Goal: Task Accomplishment & Management: Complete application form

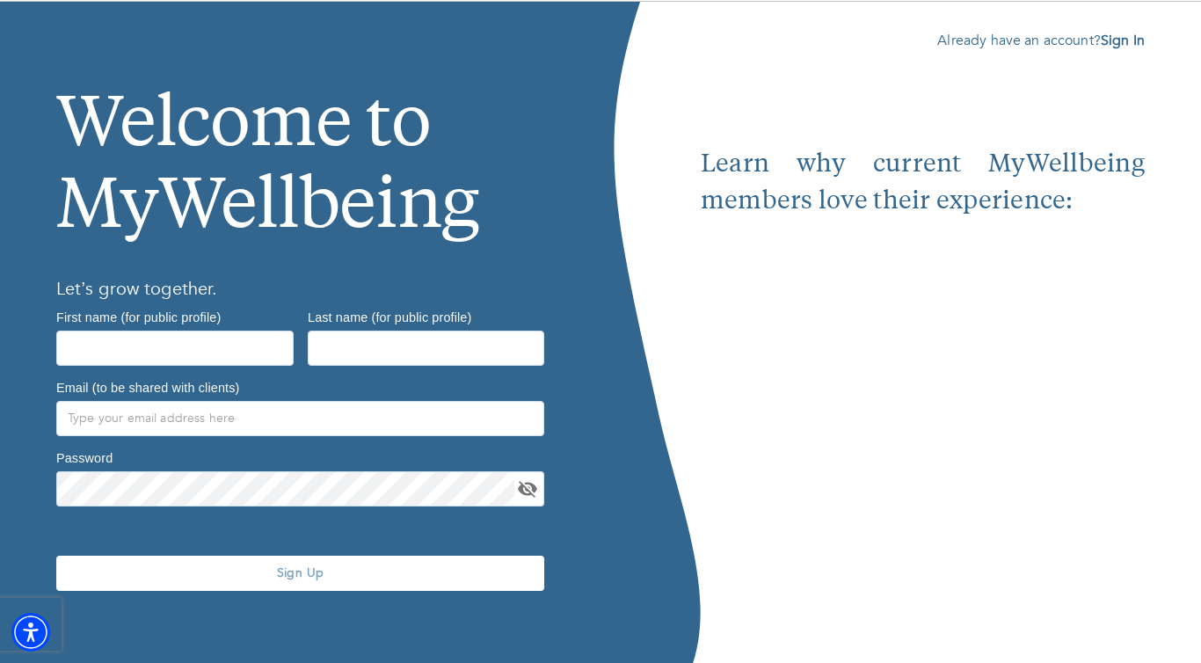
scroll to position [69, 0]
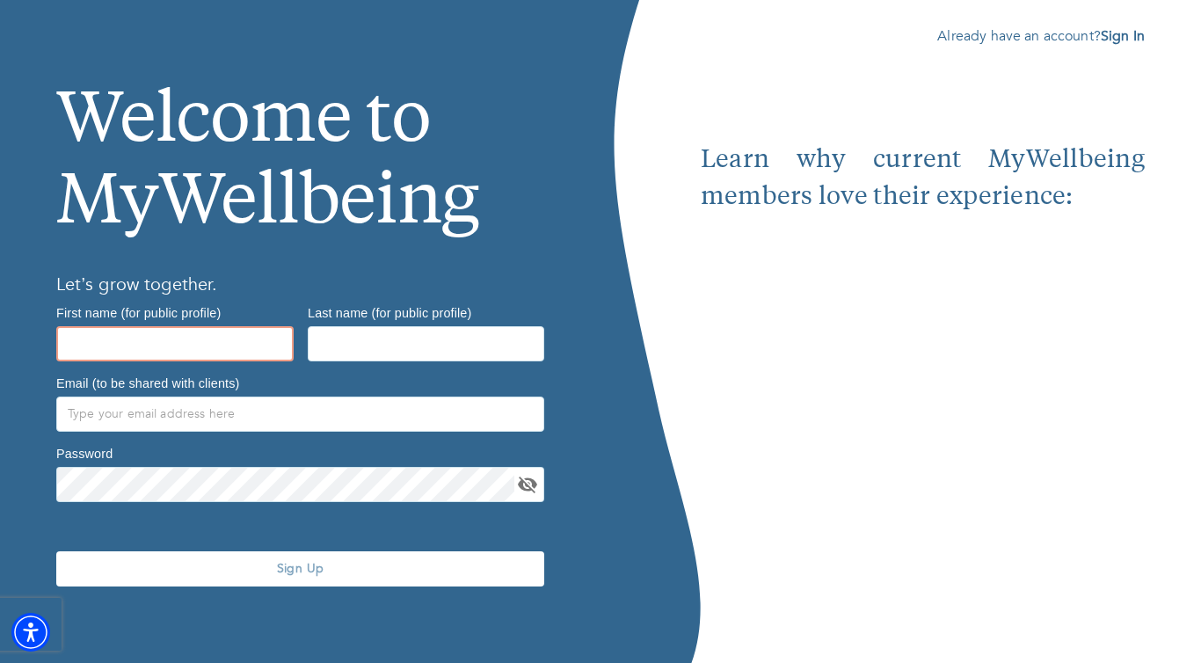
click at [245, 348] on input "text" at bounding box center [174, 343] width 237 height 35
type input "Raven"
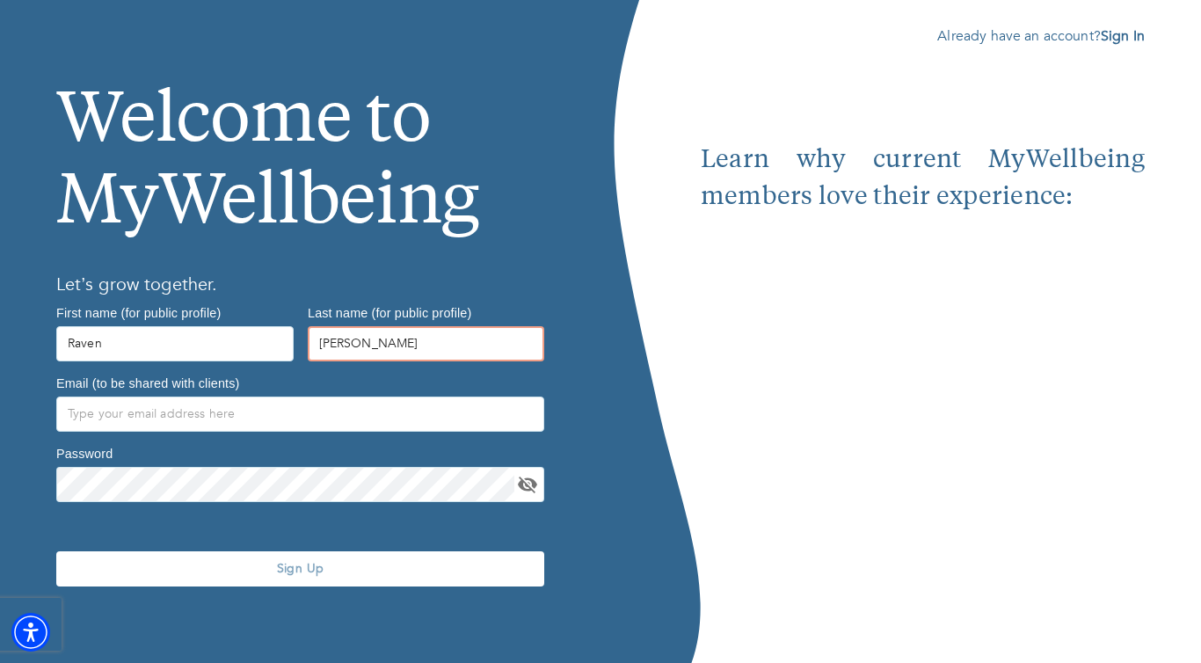
type input "[PERSON_NAME]"
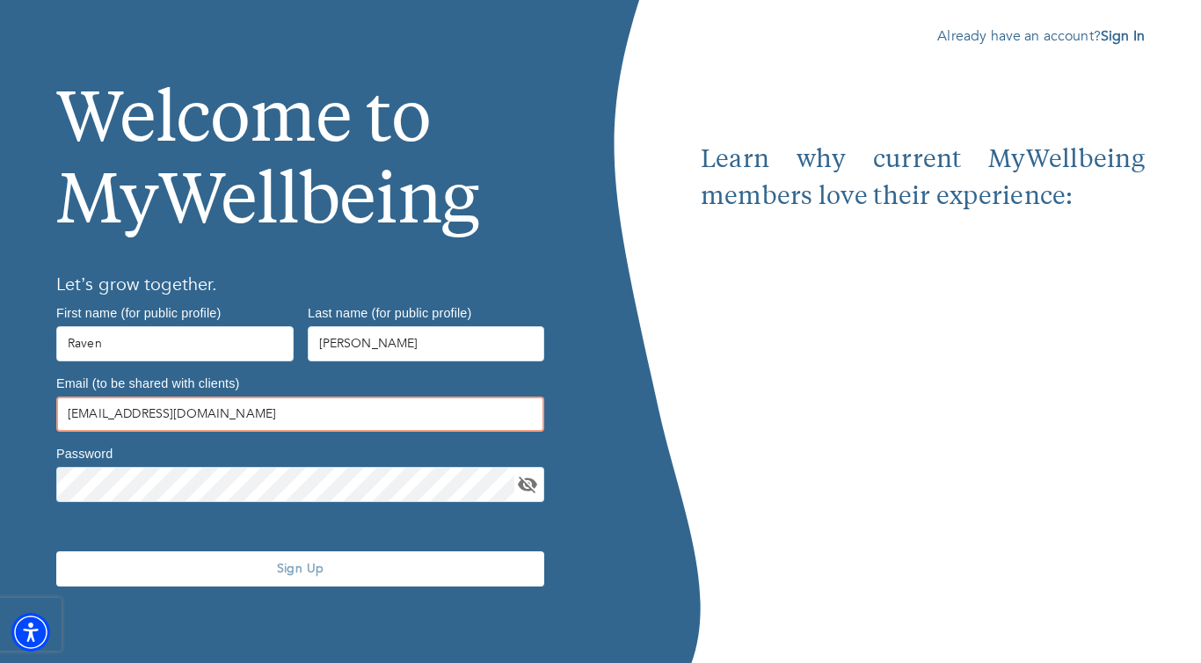
type input "[EMAIL_ADDRESS][DOMAIN_NAME]"
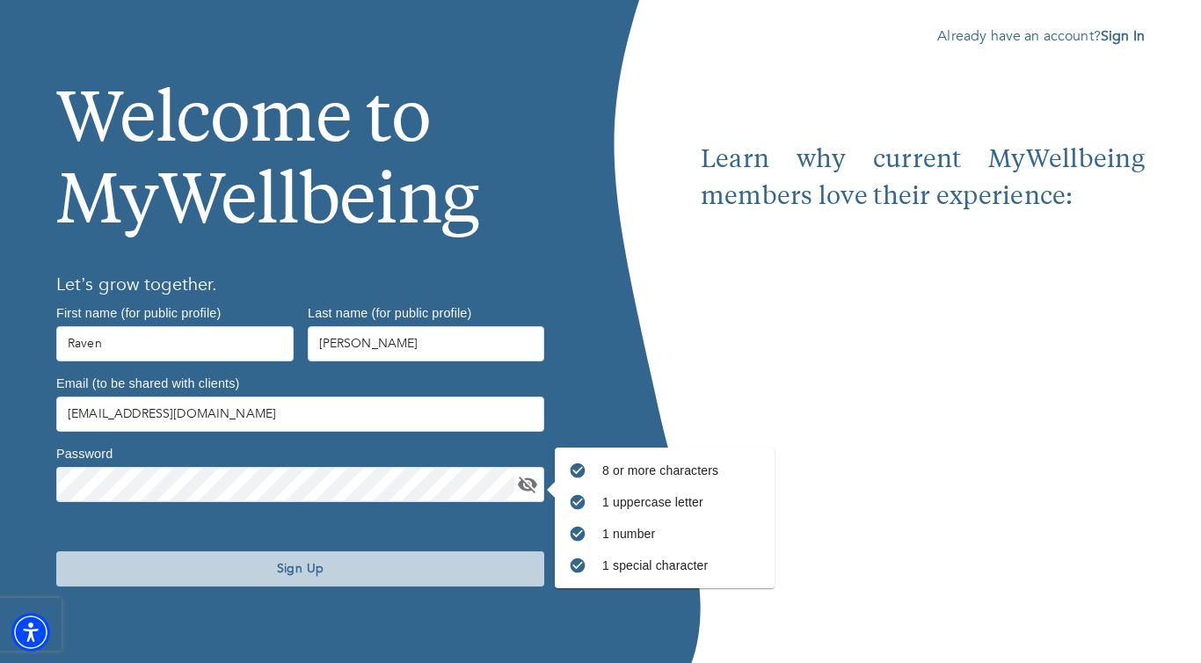
click at [323, 578] on button "Sign Up" at bounding box center [300, 568] width 488 height 35
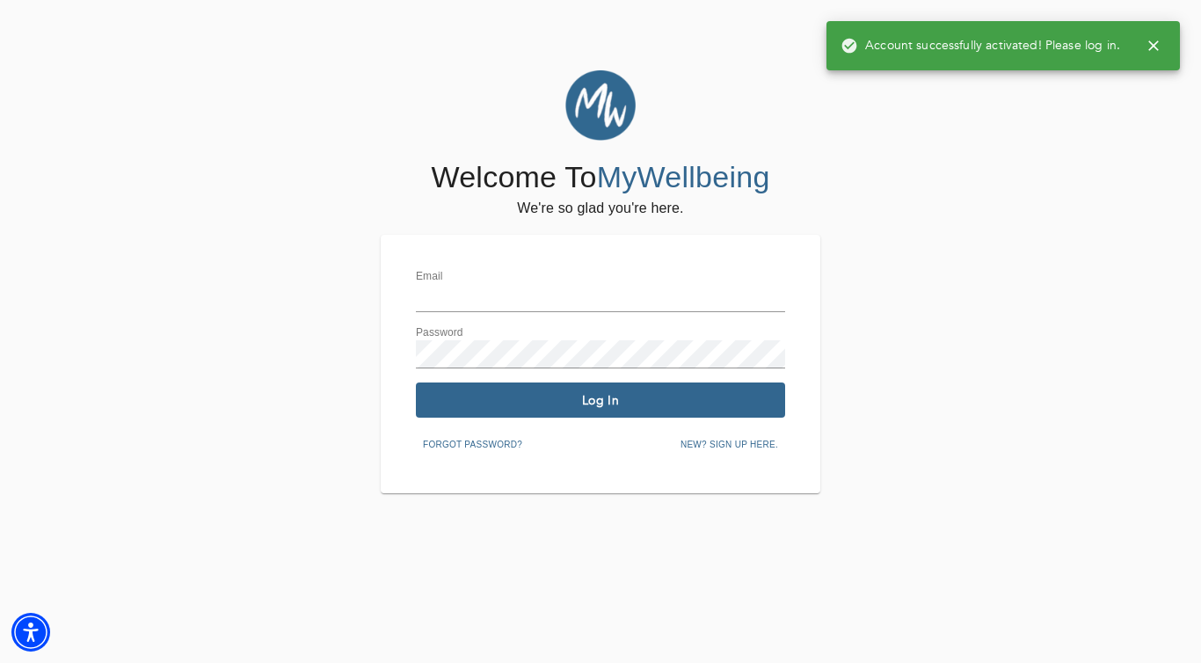
type input "[EMAIL_ADDRESS][DOMAIN_NAME]"
click at [580, 405] on span "Log In" at bounding box center [600, 400] width 355 height 17
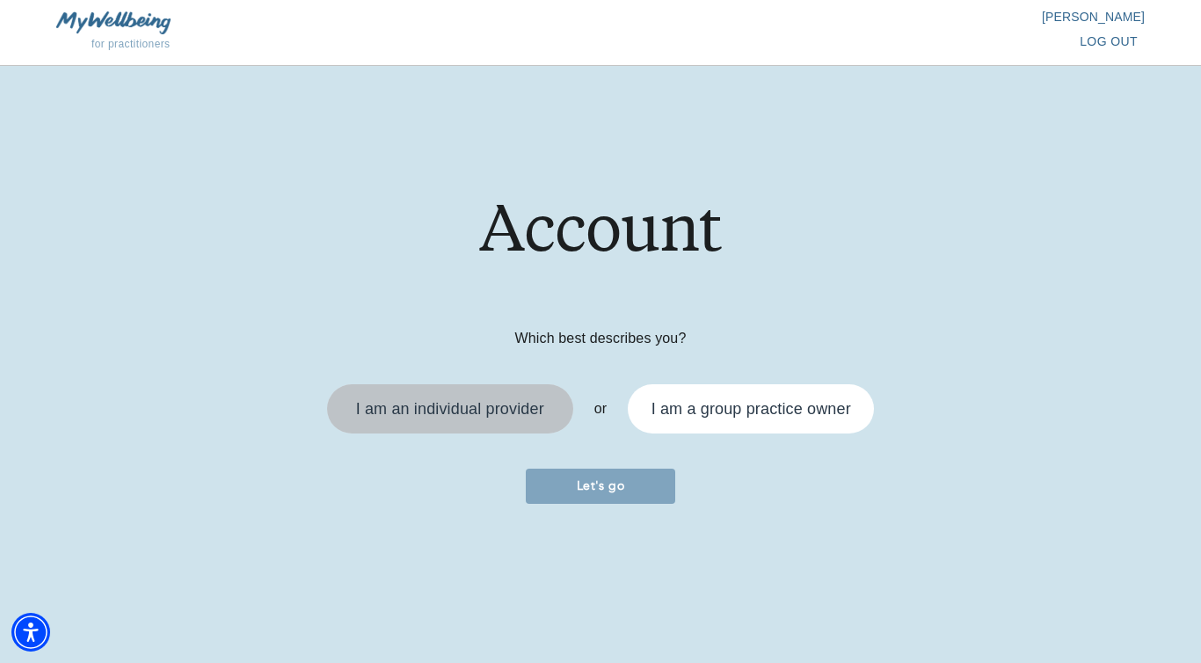
click at [486, 416] on div "I am an individual provider" at bounding box center [450, 409] width 188 height 16
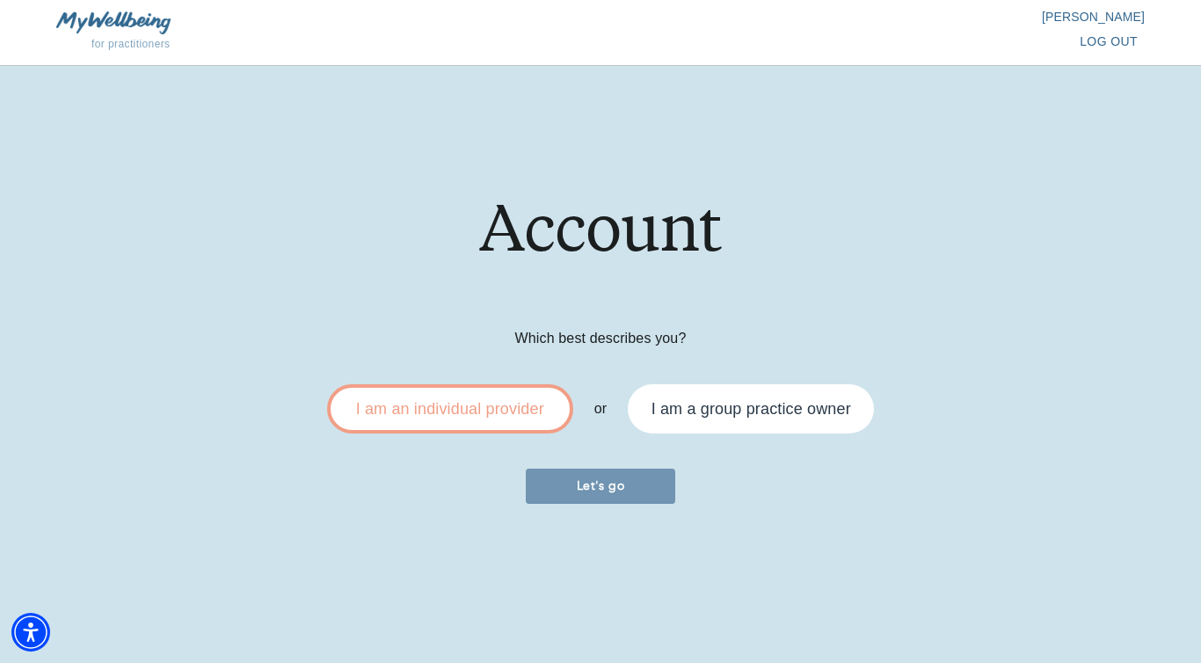
click at [586, 492] on span "Let's go" at bounding box center [600, 486] width 135 height 17
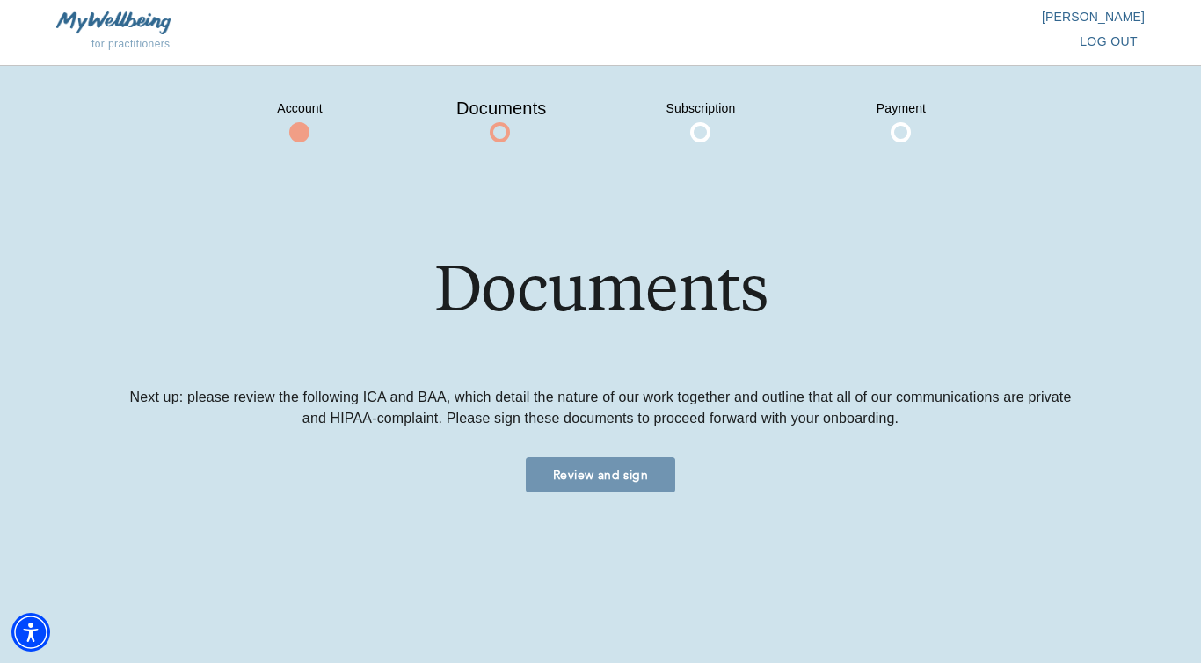
click at [589, 468] on span "Review and sign" at bounding box center [600, 475] width 135 height 17
